Goal: Task Accomplishment & Management: Manage account settings

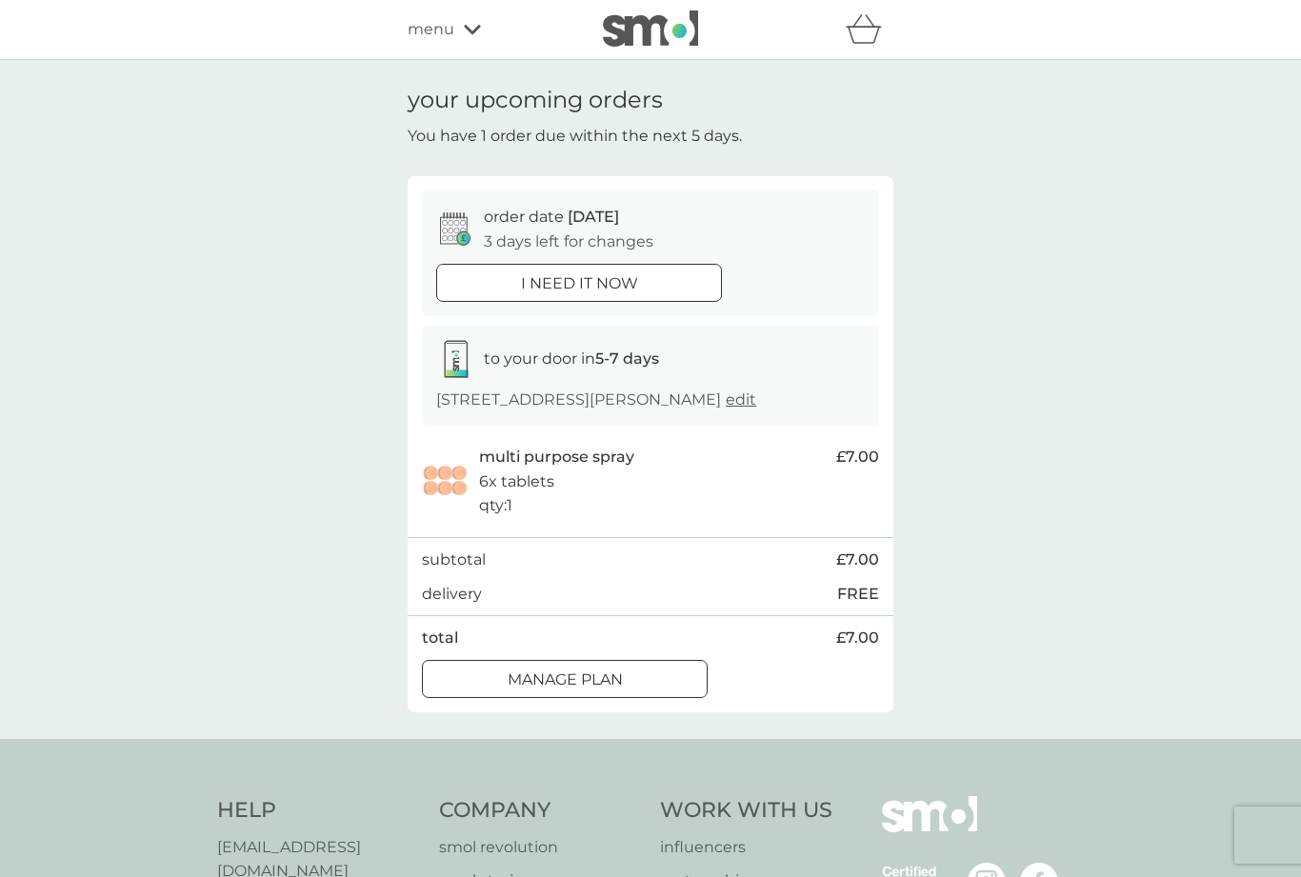
click at [596, 690] on div at bounding box center [565, 680] width 69 height 20
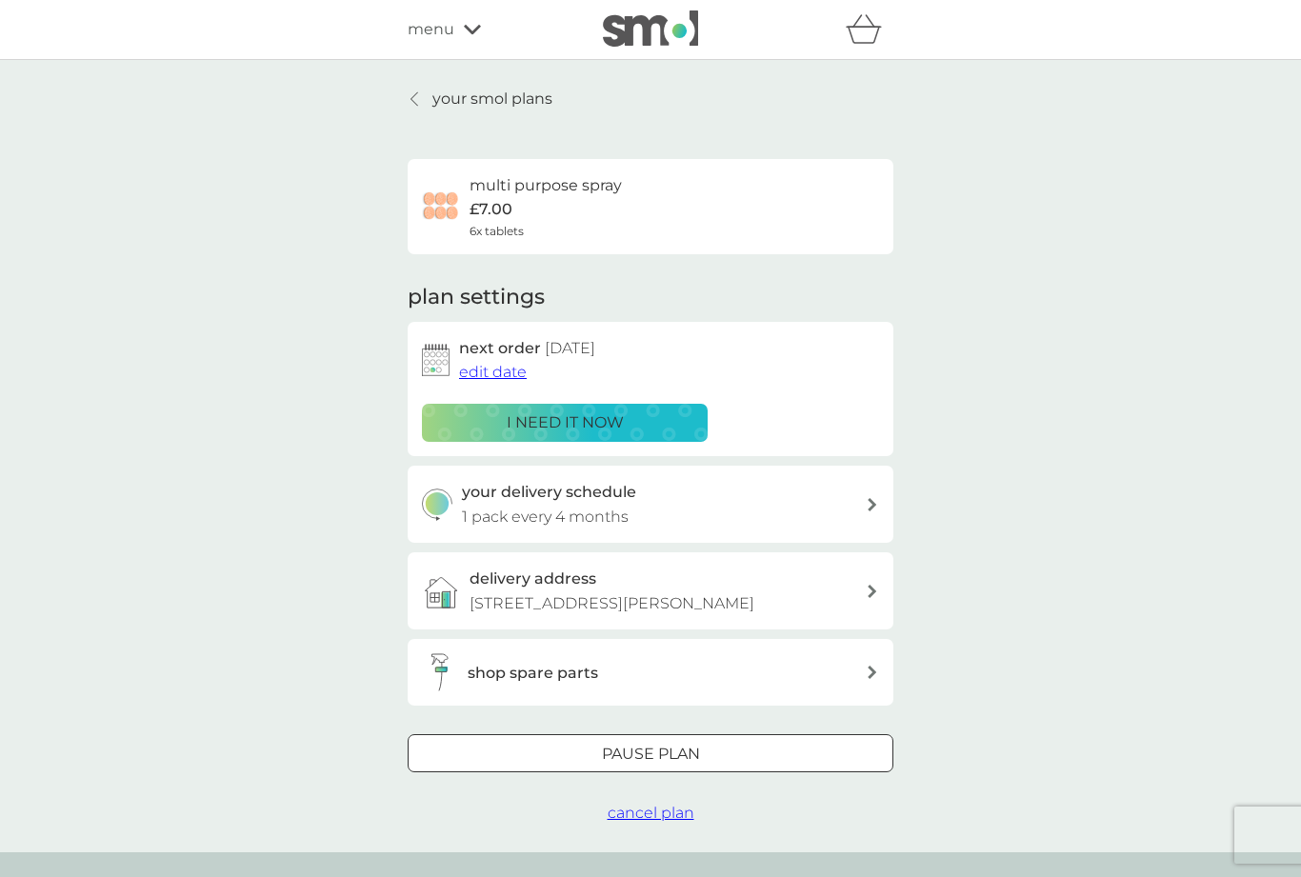
click at [834, 500] on div "your delivery schedule 1 pack every 4 months" at bounding box center [664, 504] width 405 height 49
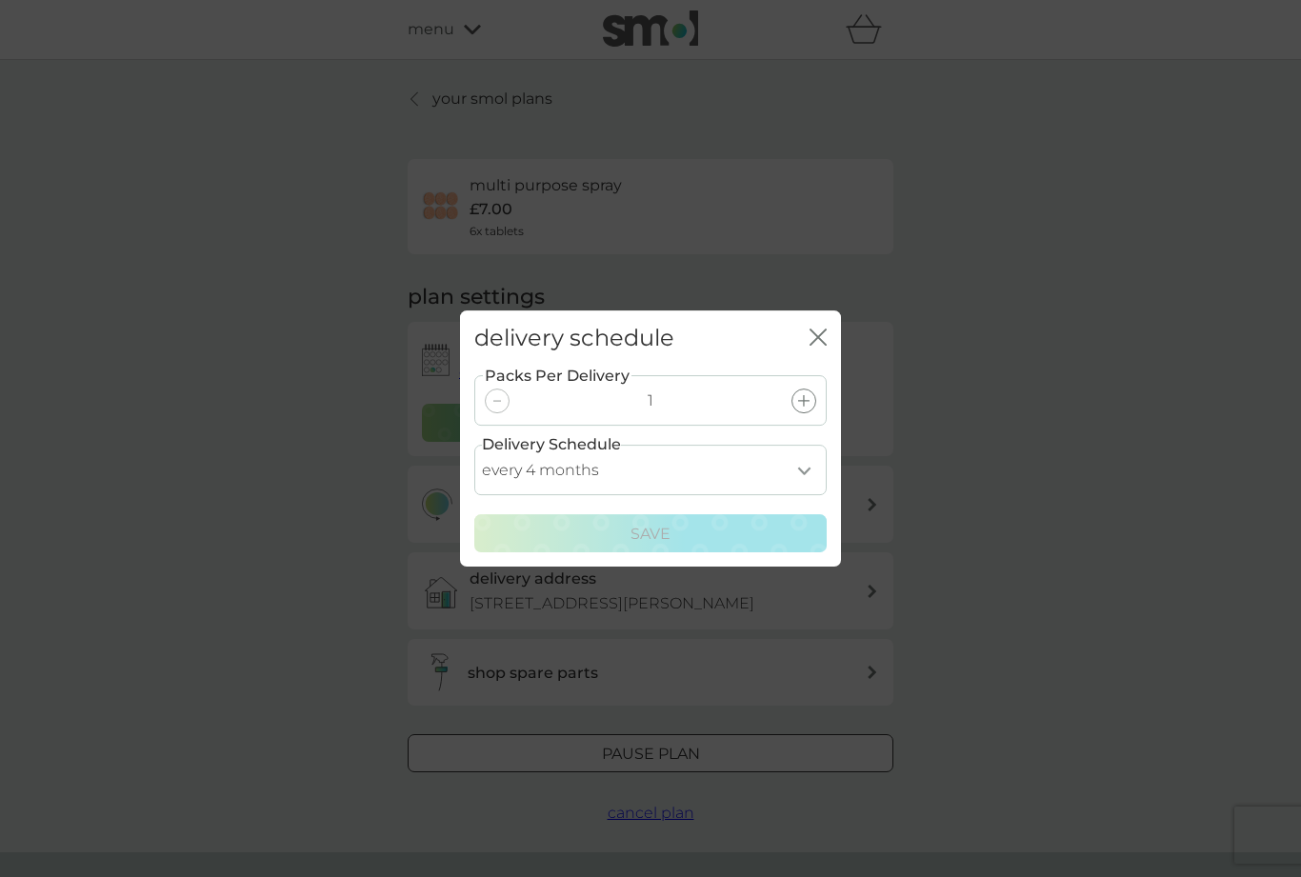
click at [803, 469] on select "every 1 month every 2 months every 3 months every 4 months every 5 months every…" at bounding box center [650, 470] width 353 height 50
select select "6"
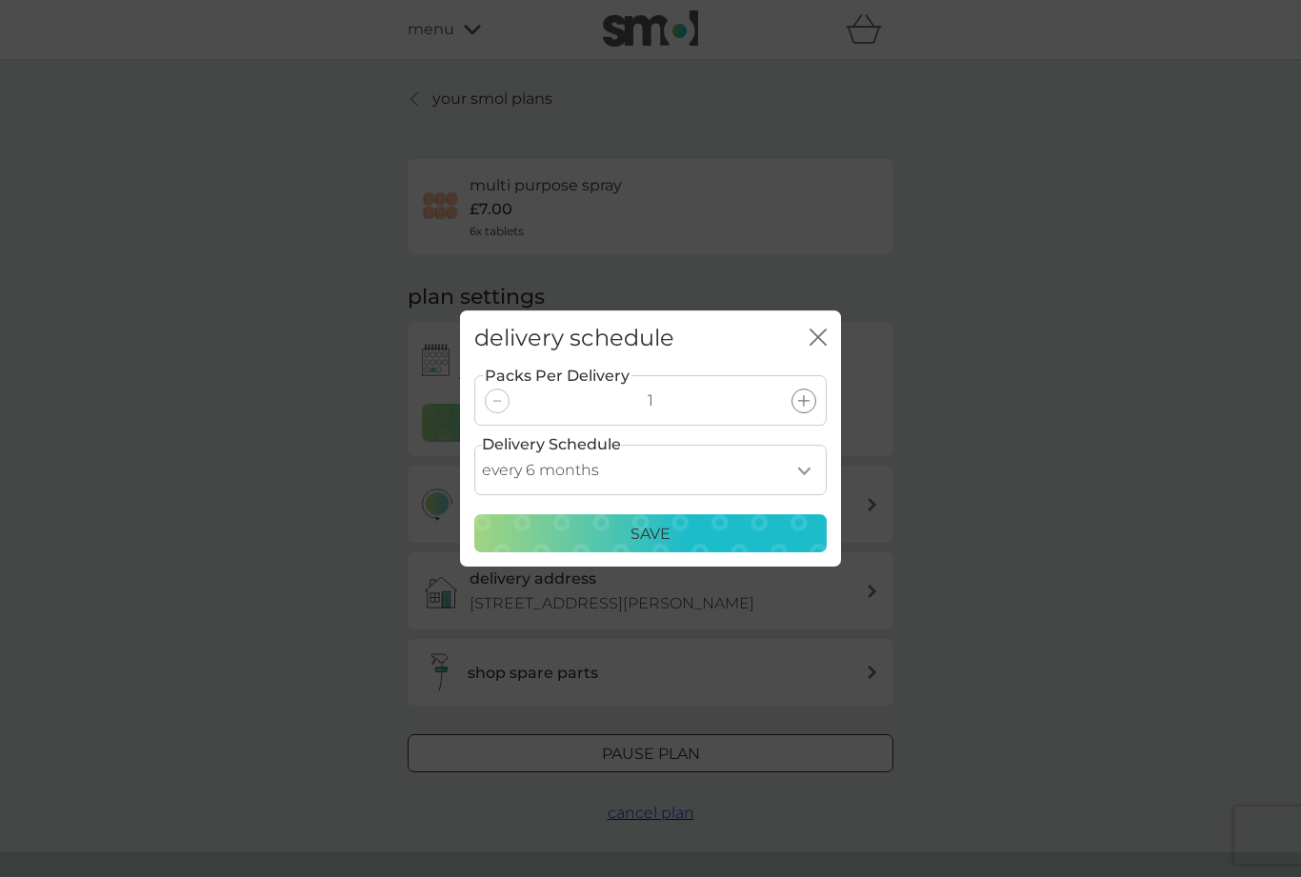
click at [699, 532] on div "Save" at bounding box center [651, 534] width 328 height 25
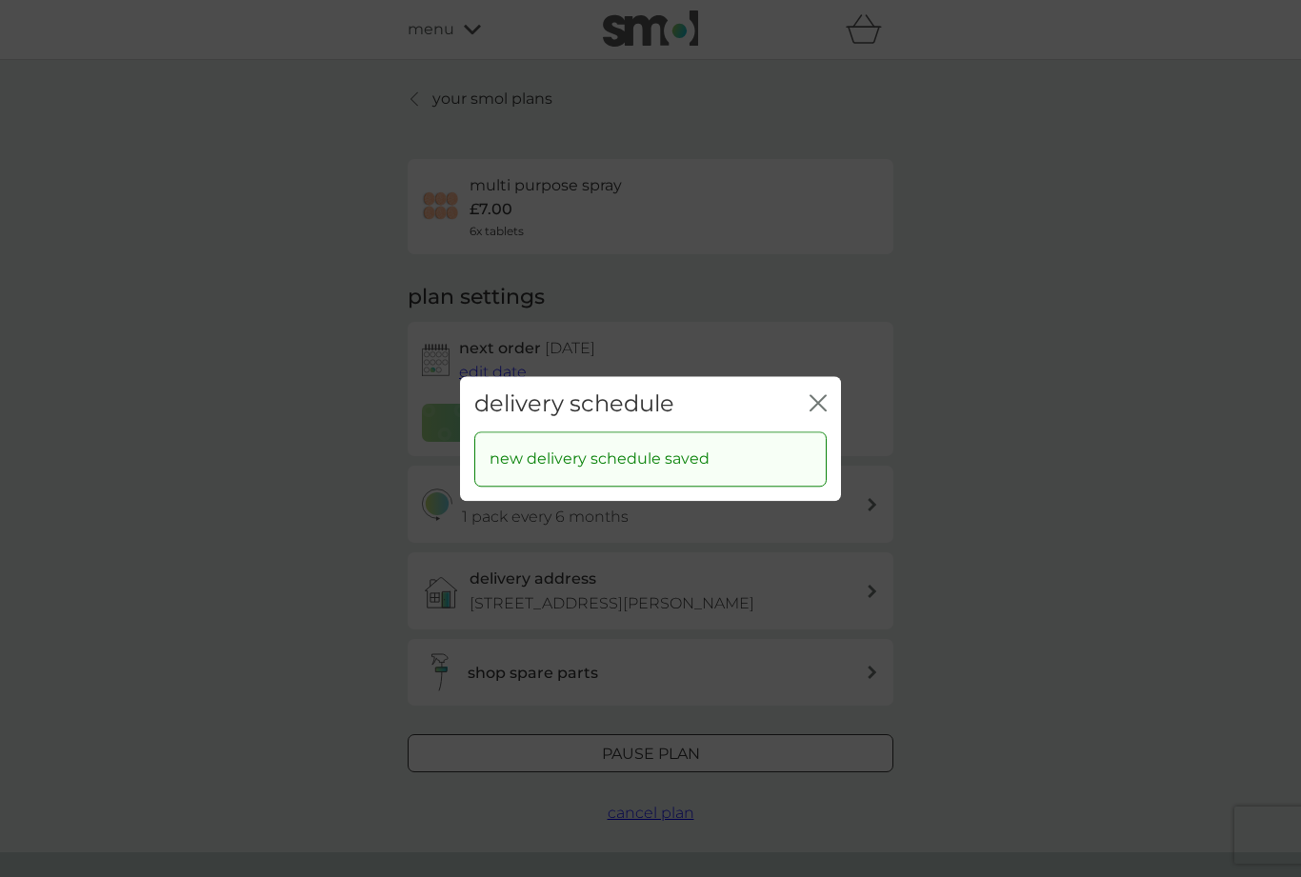
click at [817, 401] on icon "close" at bounding box center [818, 402] width 17 height 17
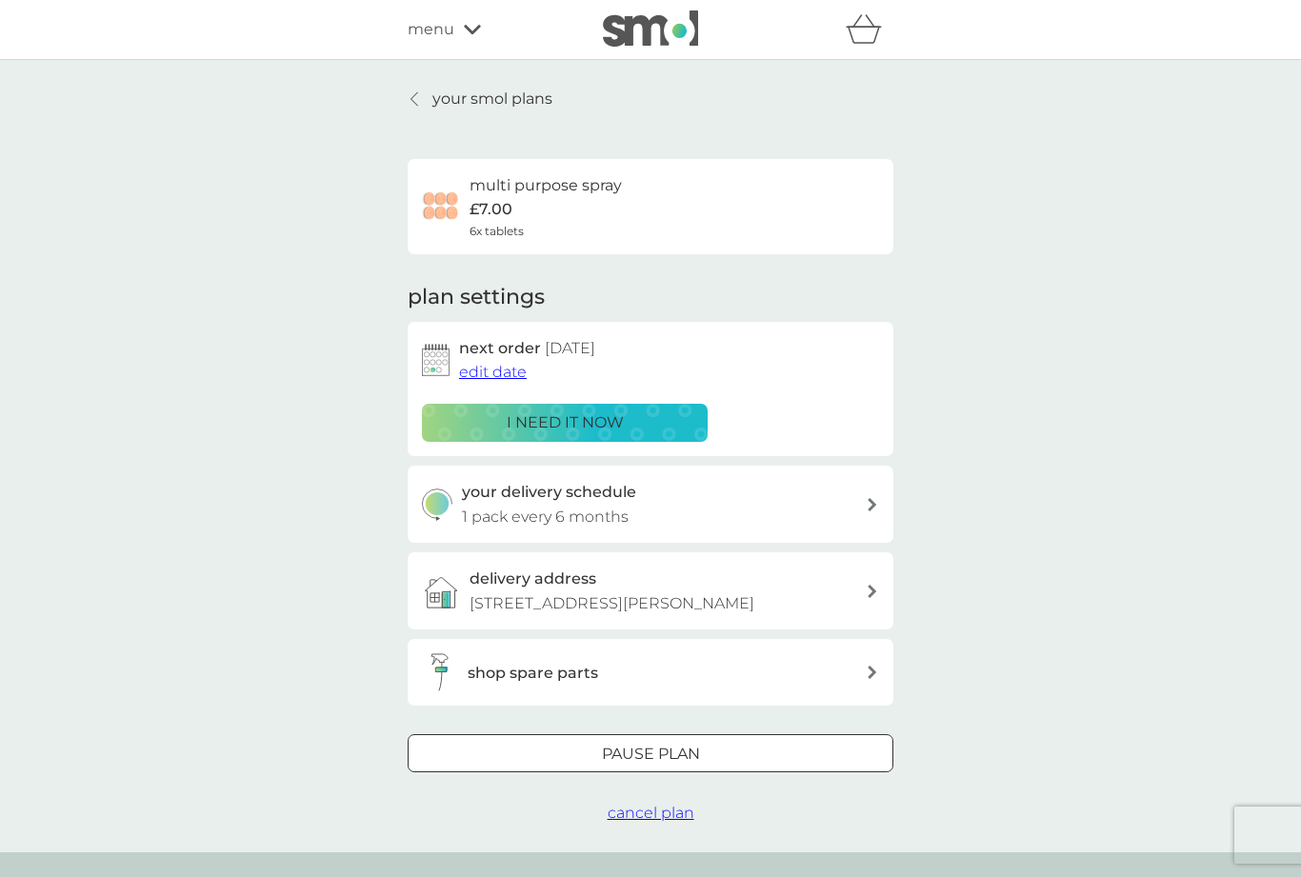
click at [505, 376] on span "edit date" at bounding box center [493, 372] width 68 height 18
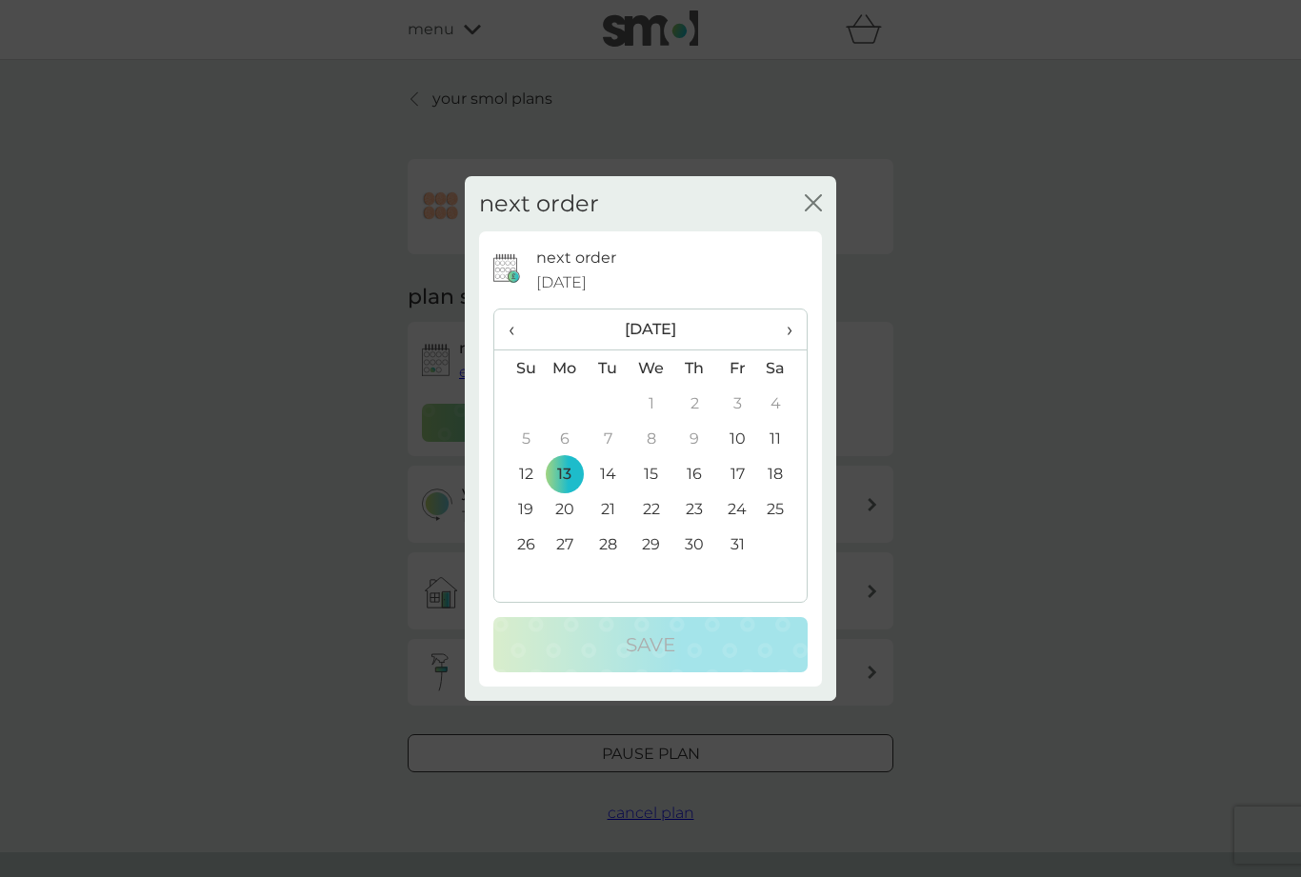
click at [791, 333] on span "›" at bounding box center [783, 330] width 19 height 40
click at [792, 335] on span "›" at bounding box center [783, 330] width 19 height 40
click at [574, 475] on td "15" at bounding box center [565, 473] width 44 height 35
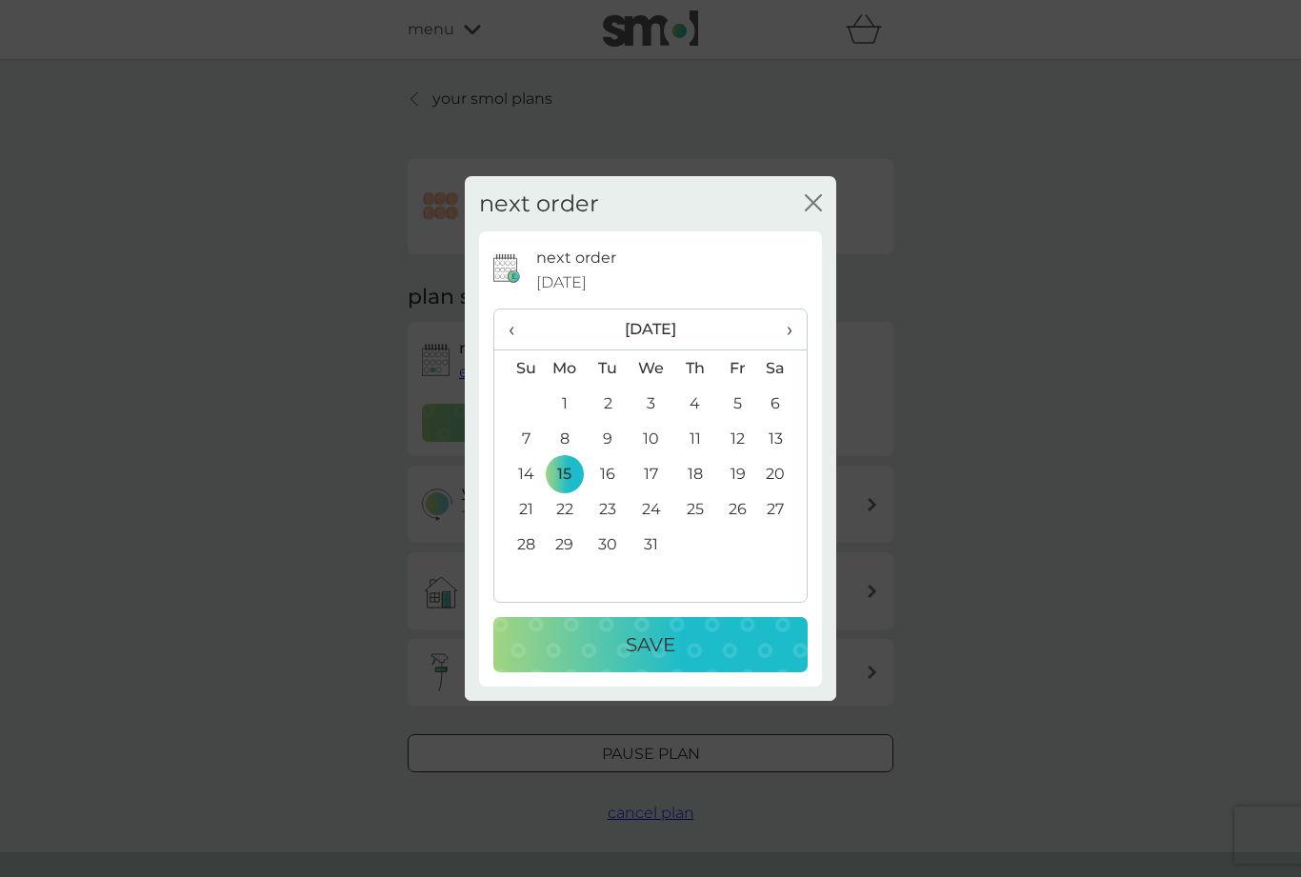
click at [672, 633] on p "Save" at bounding box center [651, 645] width 50 height 30
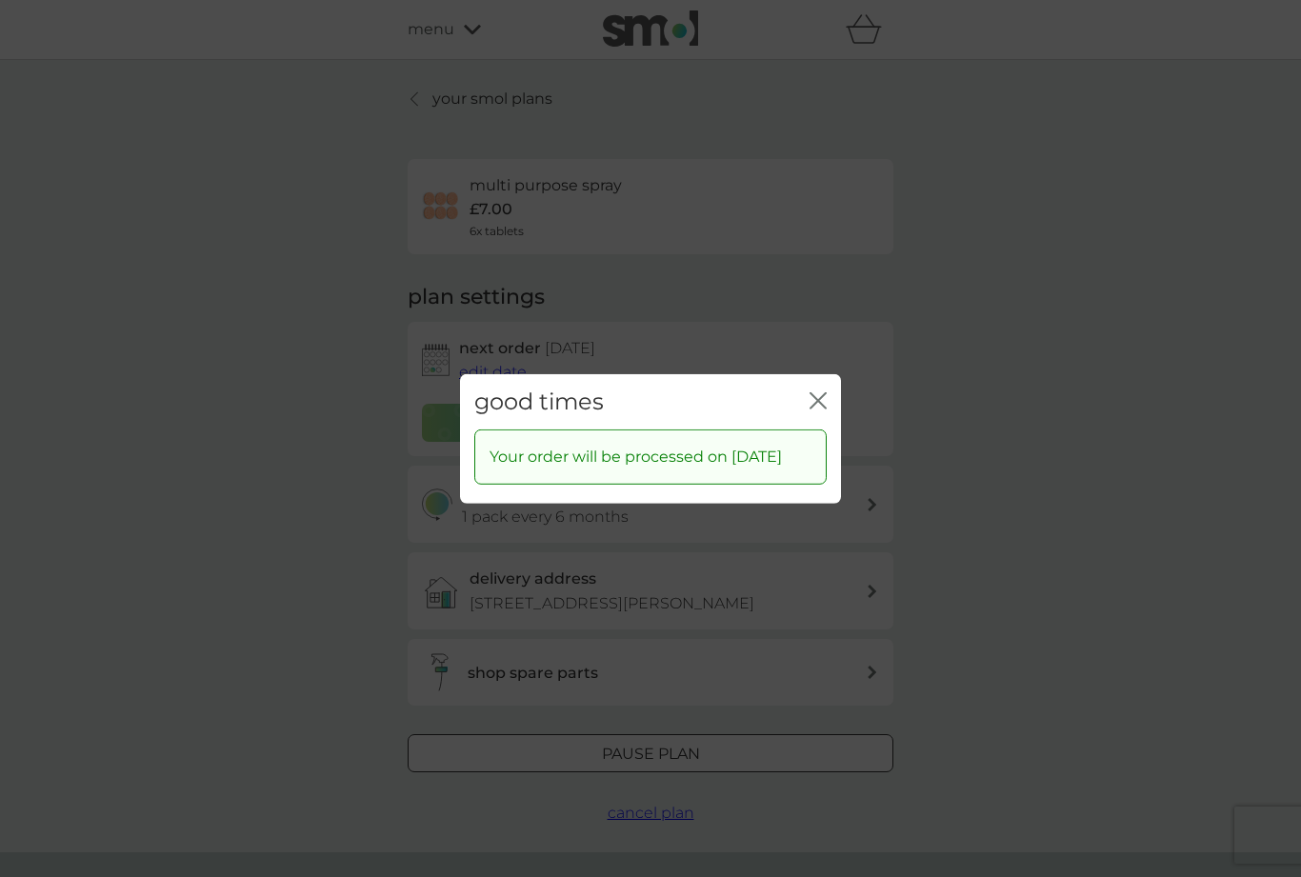
click at [839, 387] on div "good times close" at bounding box center [650, 401] width 381 height 56
click at [820, 392] on icon "close" at bounding box center [818, 400] width 17 height 17
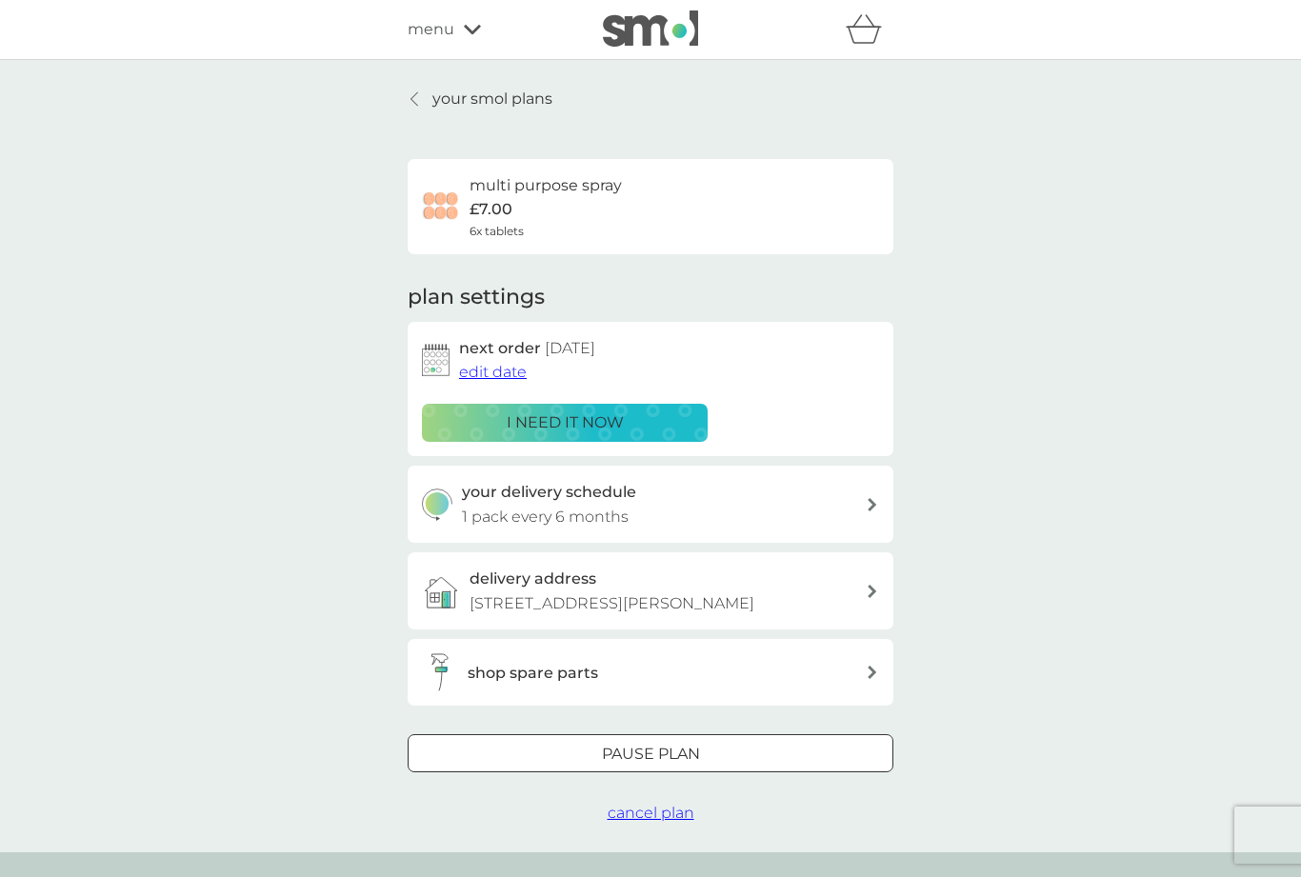
click at [454, 98] on p "your smol plans" at bounding box center [493, 99] width 120 height 25
click at [446, 40] on span "menu" at bounding box center [431, 29] width 47 height 25
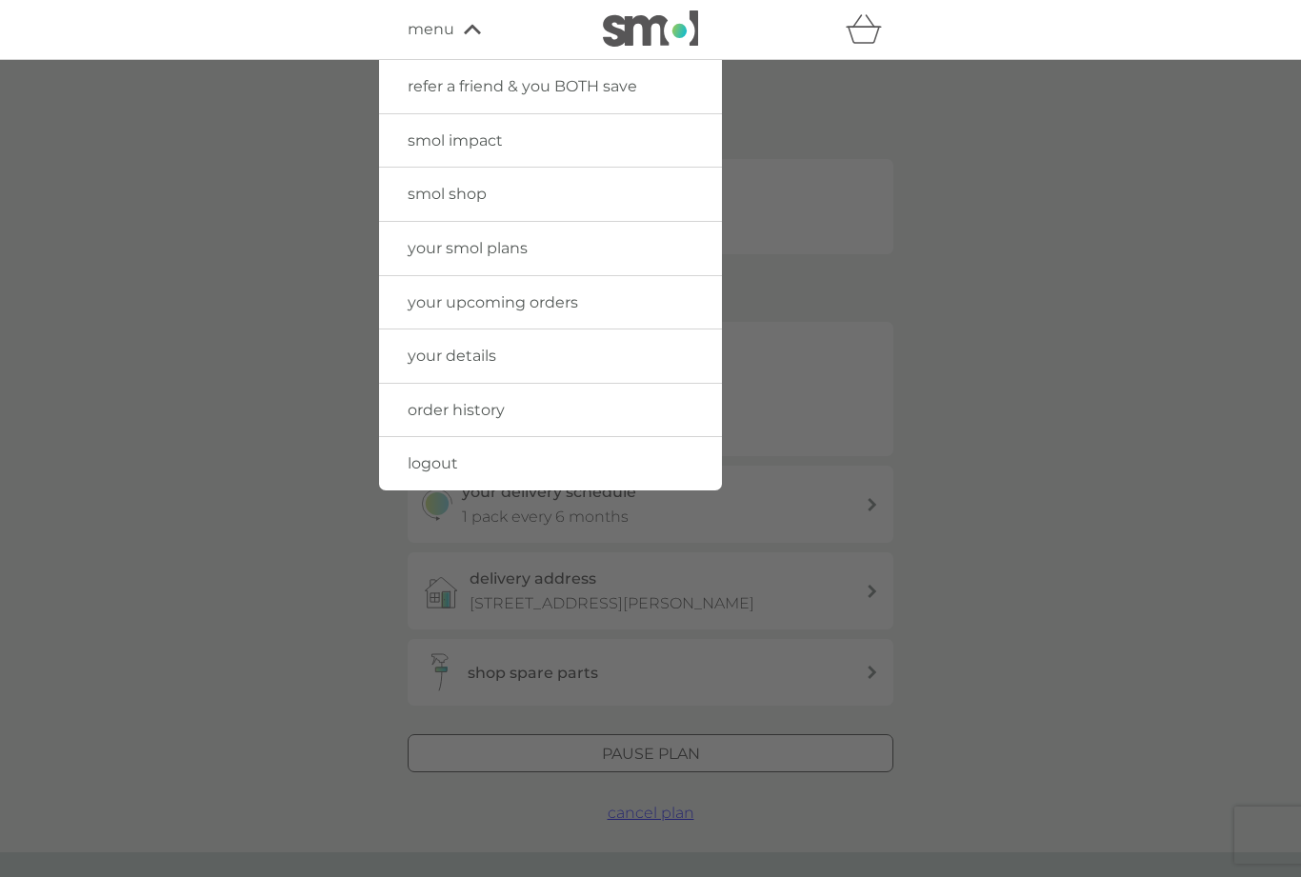
click at [481, 188] on span "smol shop" at bounding box center [447, 194] width 79 height 18
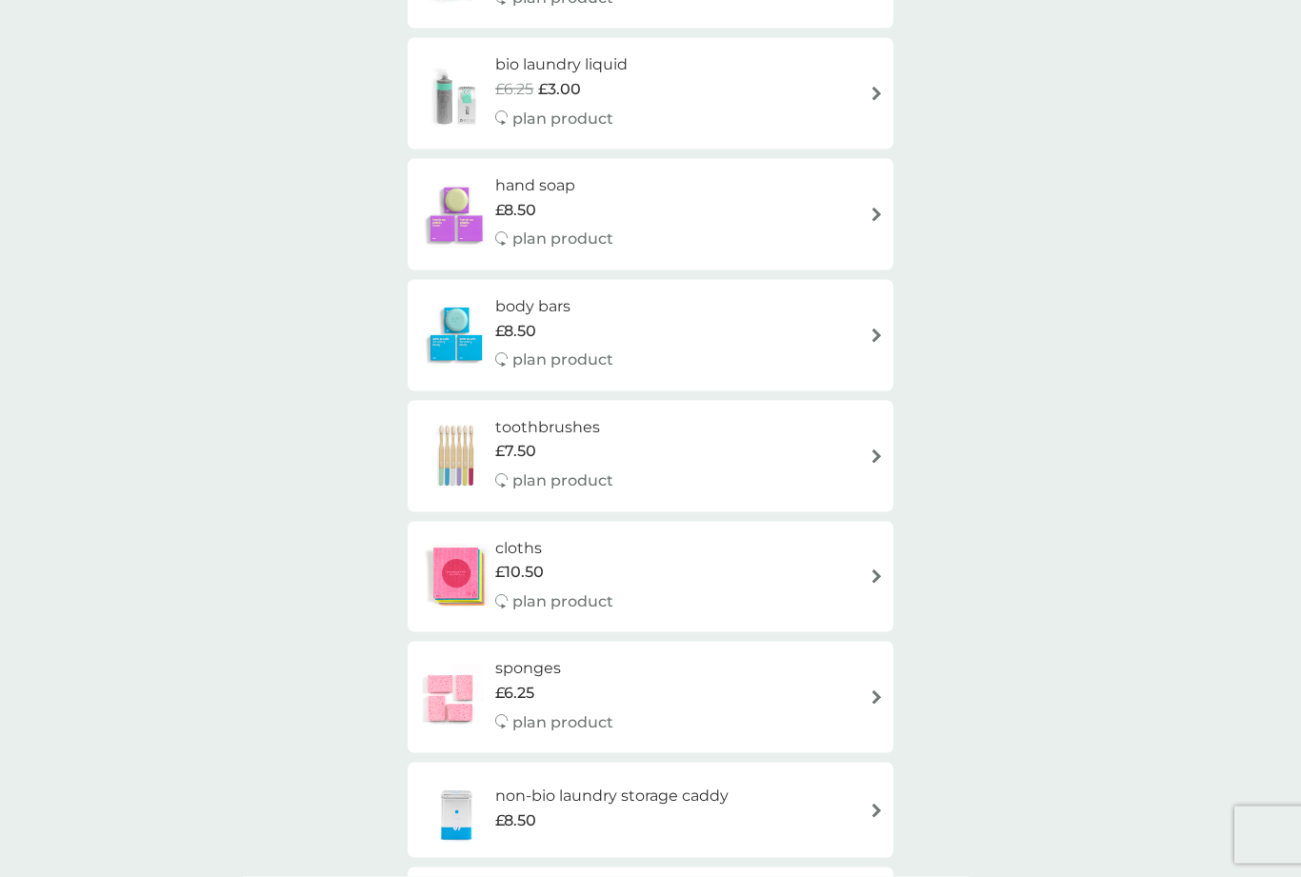
scroll to position [1195, 0]
